Goal: Transaction & Acquisition: Purchase product/service

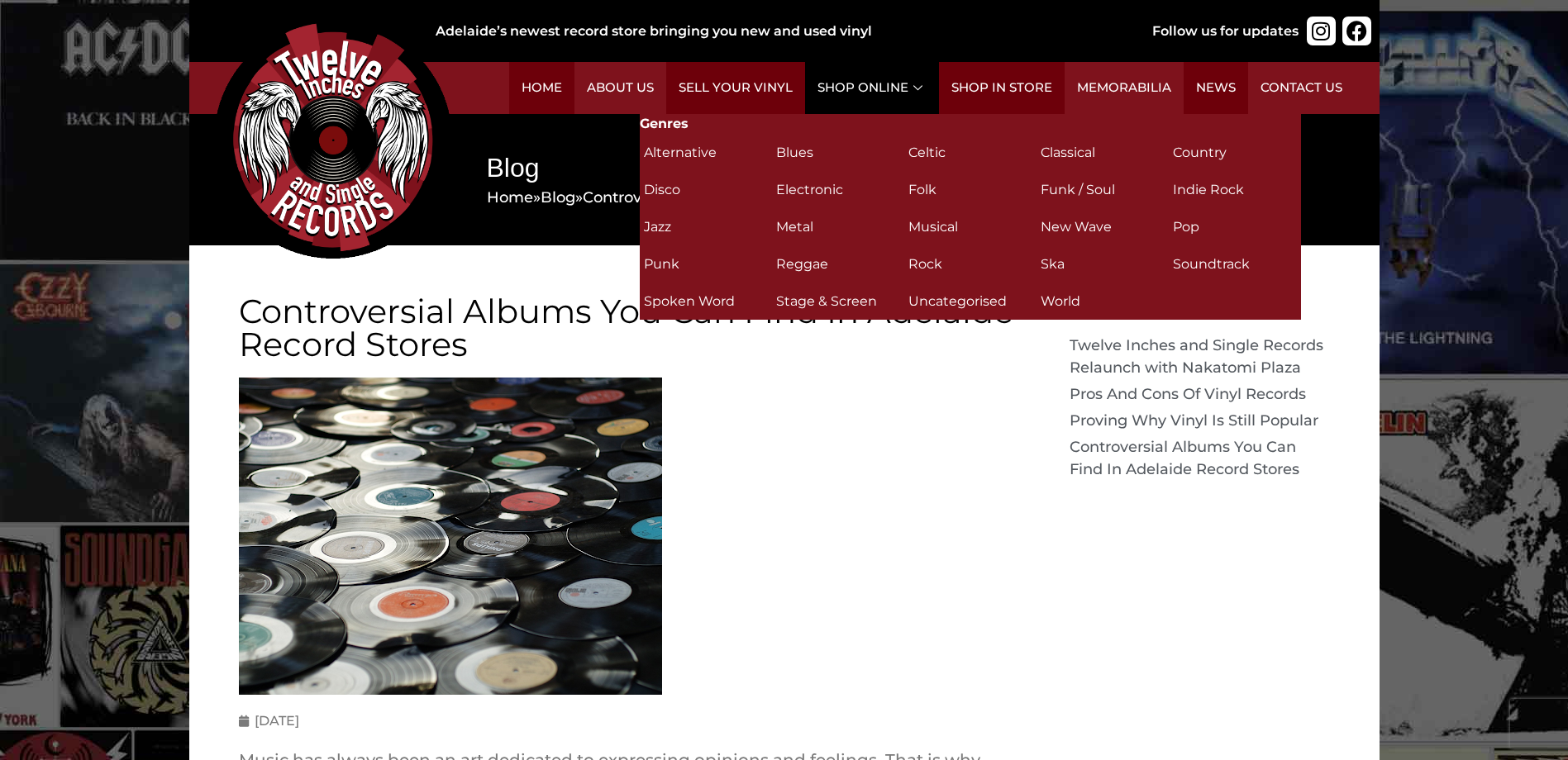
click at [897, 83] on link "Shop Online" at bounding box center [872, 88] width 134 height 52
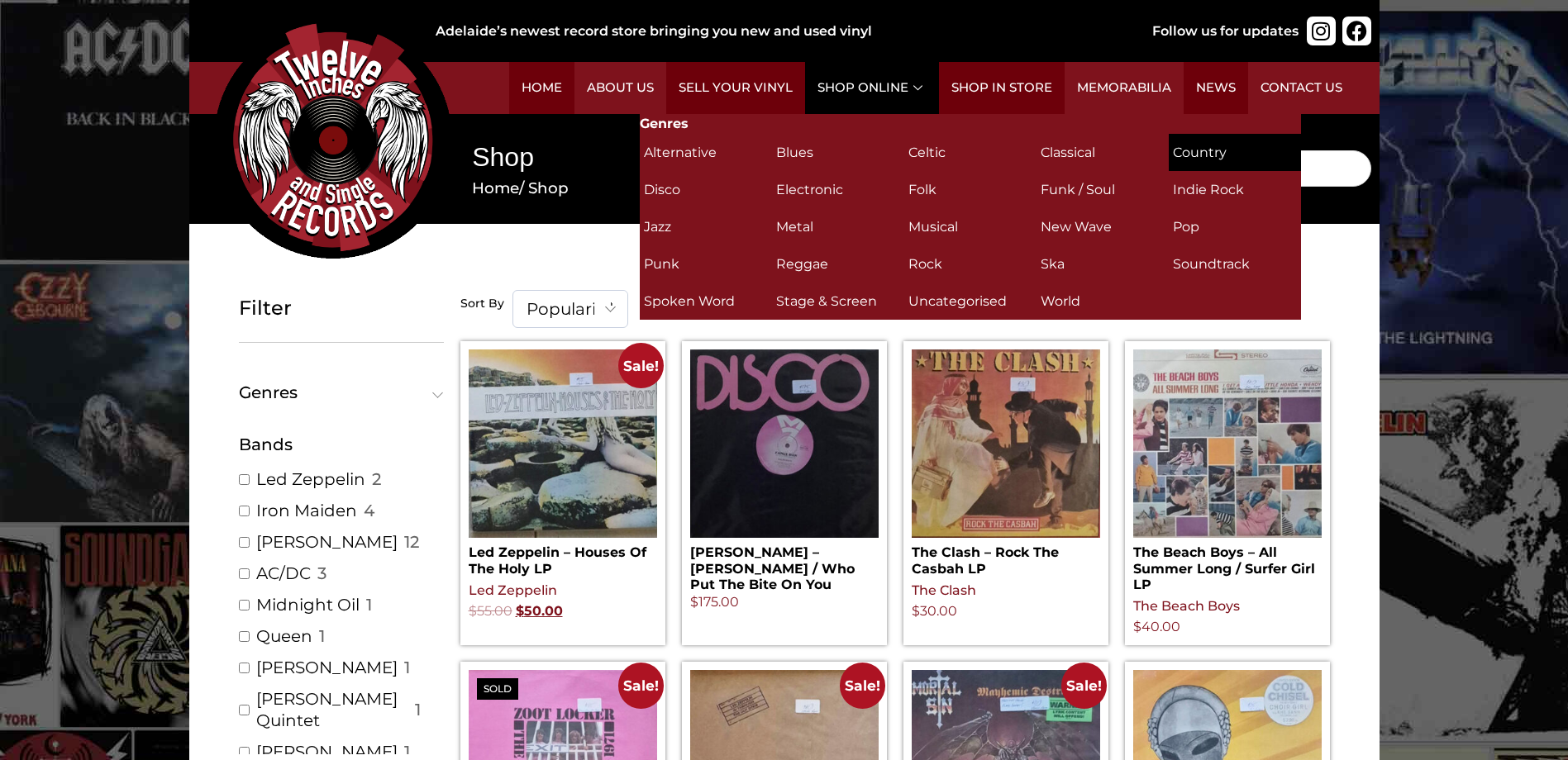
click at [1212, 147] on h2 "Country (5)" at bounding box center [1235, 152] width 124 height 29
